Goal: Check status: Check status

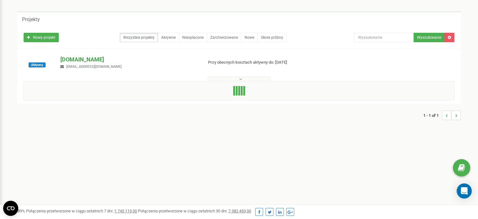
scroll to position [31, 0]
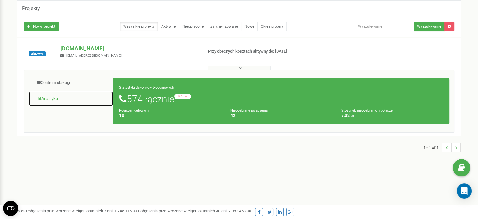
click at [55, 101] on link "Analityka" at bounding box center [71, 98] width 85 height 15
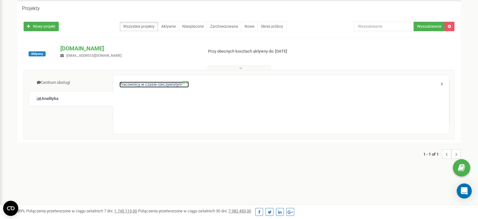
click at [151, 84] on link "Pracownicy w czasie rzeczywistym NEW" at bounding box center [155, 84] width 70 height 6
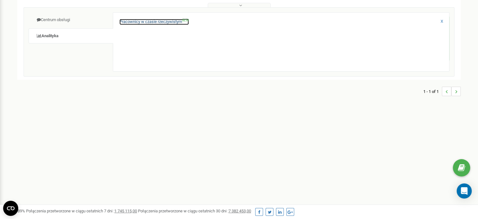
scroll to position [94, 0]
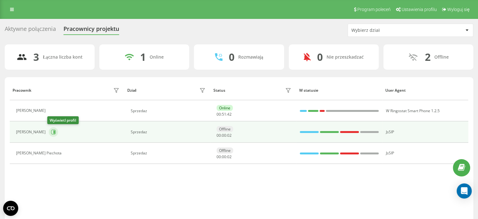
click at [53, 133] on icon at bounding box center [53, 132] width 5 height 5
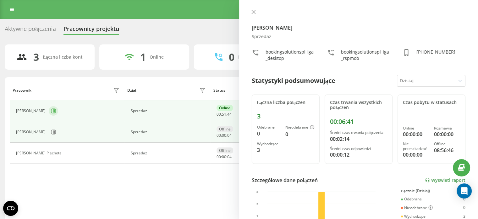
click at [54, 110] on icon at bounding box center [53, 110] width 5 height 5
click at [52, 130] on icon at bounding box center [53, 131] width 5 height 5
click at [53, 108] on icon at bounding box center [53, 110] width 5 height 5
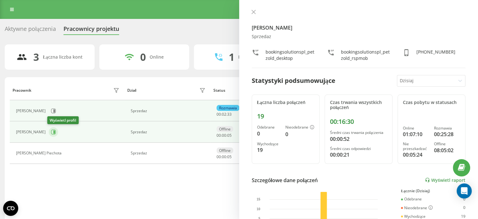
click at [53, 132] on icon at bounding box center [54, 131] width 2 height 3
